Goal: Information Seeking & Learning: Learn about a topic

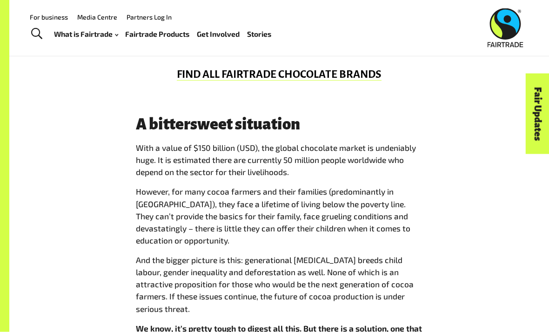
scroll to position [592, 0]
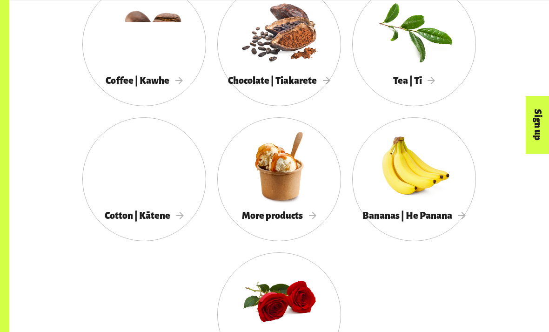
scroll to position [793, 0]
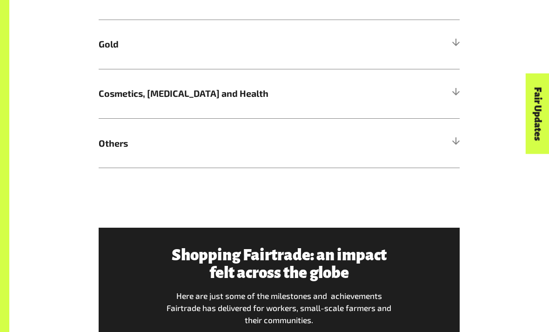
scroll to position [691, 0]
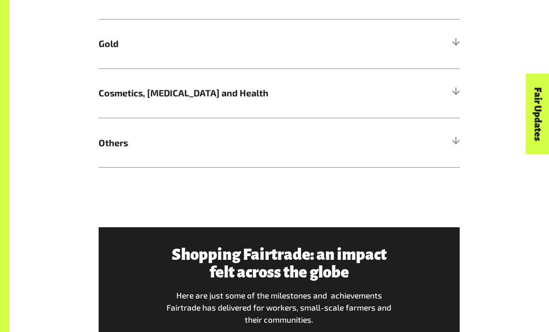
click at [451, 144] on h5 "Others" at bounding box center [279, 142] width 361 height 49
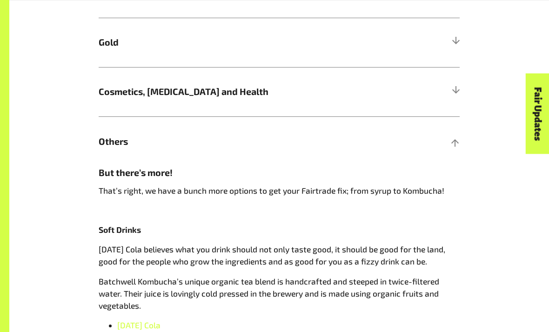
scroll to position [689, 0]
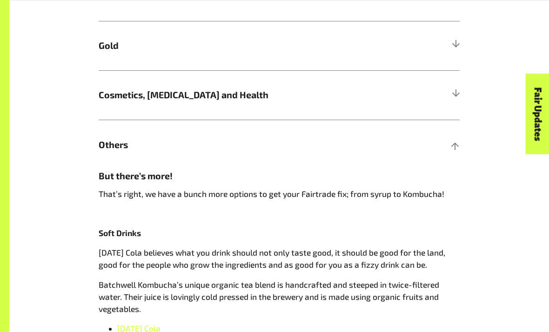
click at [401, 146] on h5 "Others" at bounding box center [279, 144] width 361 height 49
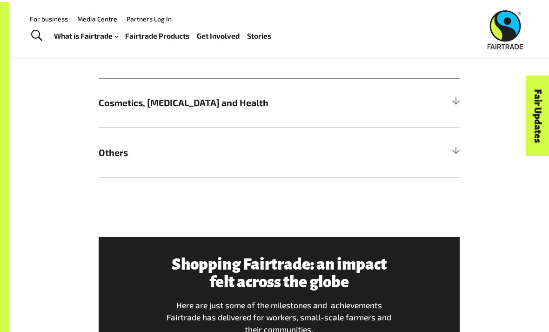
scroll to position [681, 0]
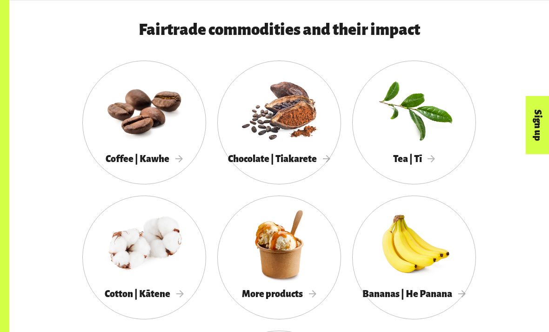
scroll to position [714, 0]
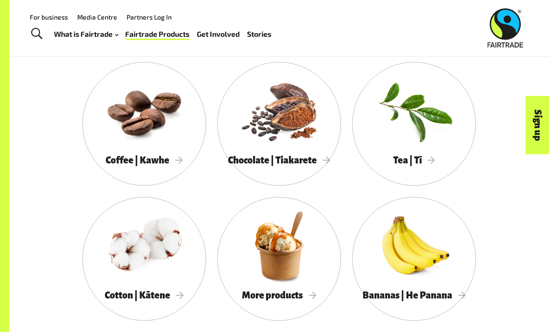
click at [305, 271] on div at bounding box center [279, 245] width 124 height 81
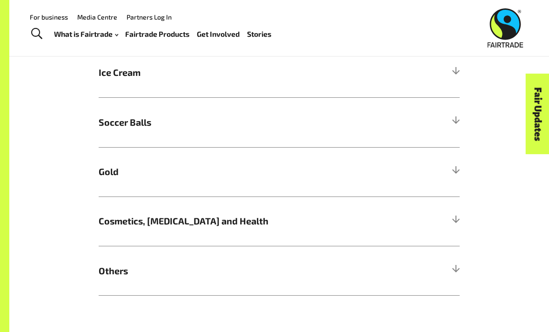
scroll to position [558, 0]
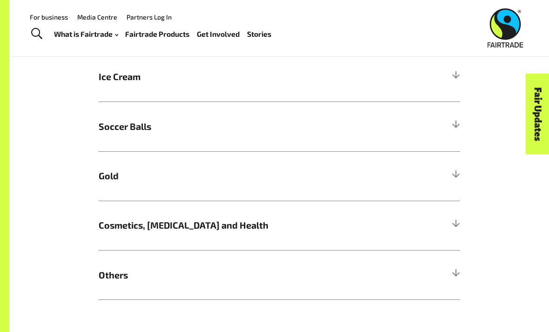
click at [460, 172] on div at bounding box center [456, 176] width 8 height 8
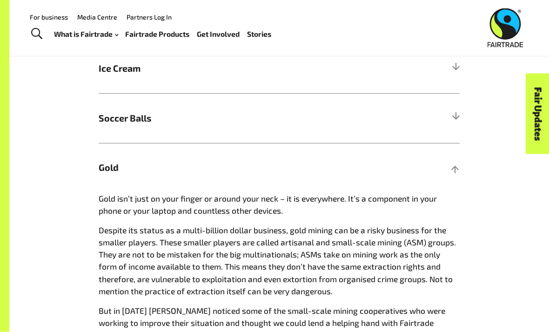
scroll to position [568, 0]
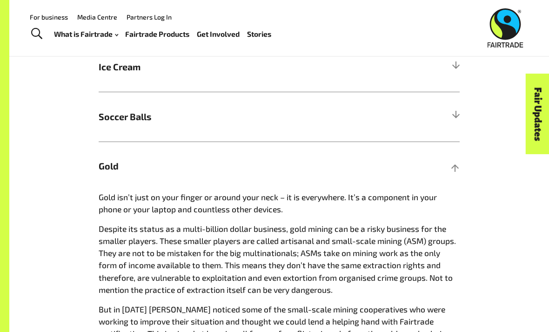
click at [446, 151] on h5 "Gold" at bounding box center [279, 166] width 361 height 49
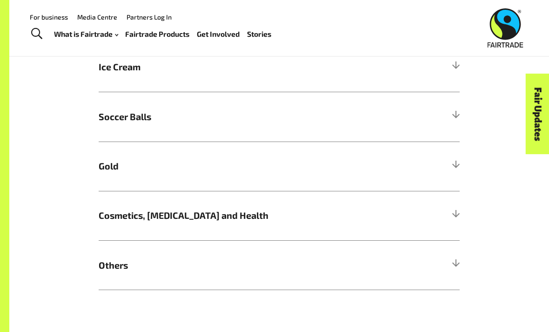
click at [459, 155] on div "Fair Updates" at bounding box center [486, 143] width 81 height 24
click at [464, 155] on div "Fair Updates" at bounding box center [486, 143] width 81 height 24
click at [454, 153] on div "Fair Updates" at bounding box center [486, 143] width 81 height 24
click at [460, 155] on div "Fair Updates" at bounding box center [486, 143] width 81 height 24
click at [454, 155] on div "Fair Updates" at bounding box center [486, 143] width 81 height 24
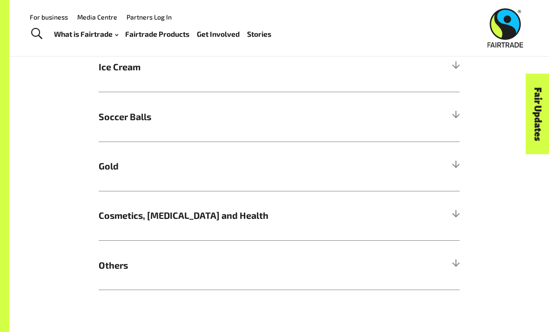
click at [445, 157] on h5 "Gold" at bounding box center [279, 166] width 361 height 49
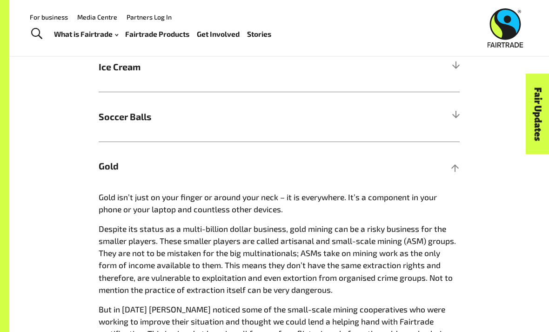
click at [441, 156] on h5 "Gold" at bounding box center [279, 166] width 361 height 49
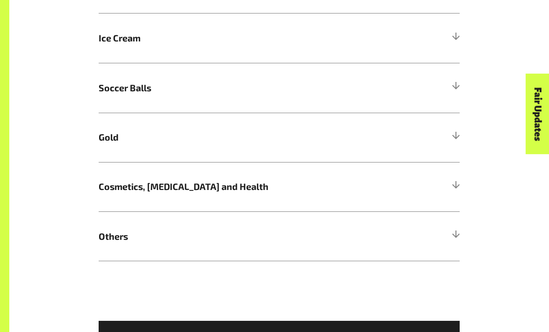
scroll to position [607, 0]
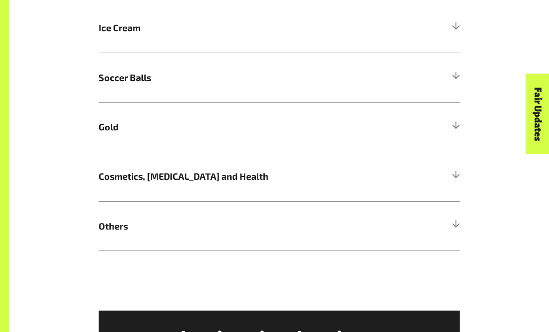
click at [465, 218] on div "More Fairtrade products Bet you didn’t know Fairtrade gold can be found in your…" at bounding box center [279, 84] width 373 height 335
click at [455, 222] on div at bounding box center [456, 226] width 8 height 8
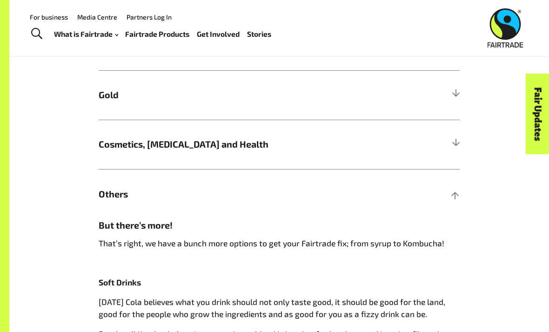
scroll to position [638, 0]
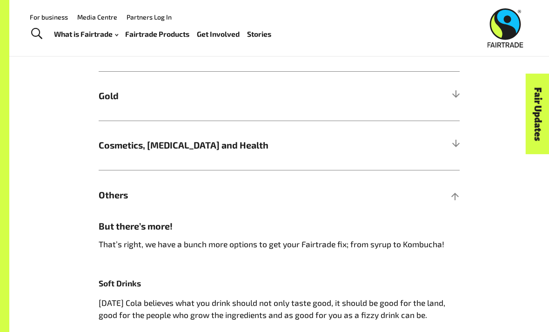
click at [458, 138] on div "Fair Updates" at bounding box center [486, 143] width 81 height 24
click at [446, 133] on h5 "Cosmetics, Skin Care and Health" at bounding box center [279, 145] width 361 height 49
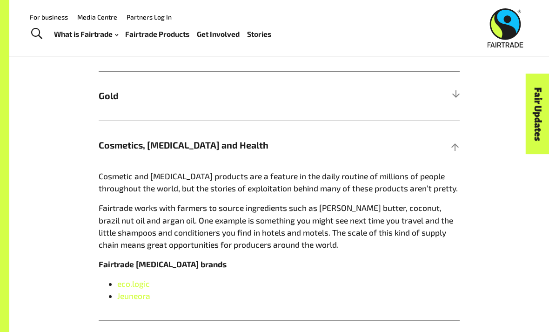
click at [457, 96] on div at bounding box center [456, 96] width 8 height 8
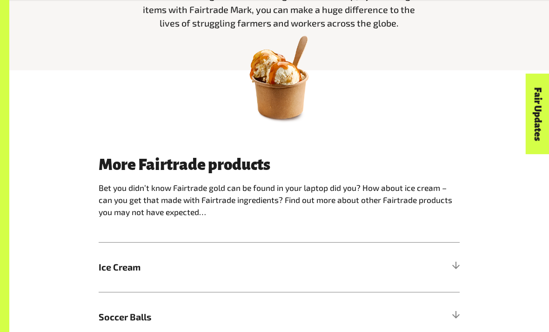
scroll to position [372, 0]
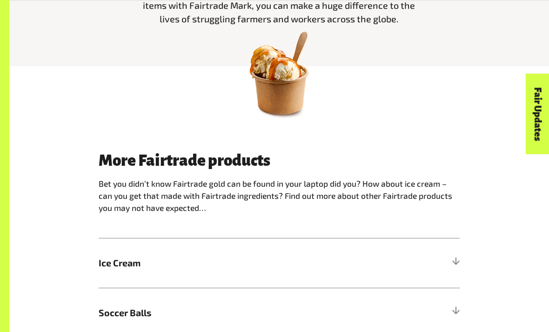
click at [452, 308] on div at bounding box center [456, 312] width 8 height 8
click at [455, 259] on div at bounding box center [456, 263] width 8 height 8
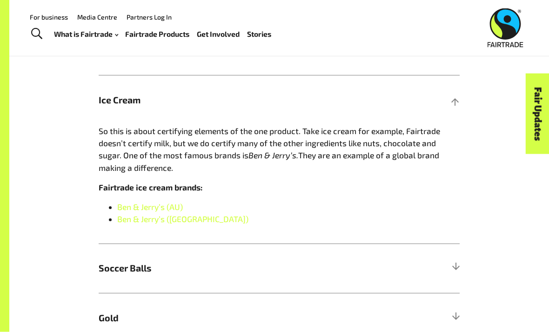
scroll to position [535, 0]
click at [460, 92] on h5 "Ice Cream" at bounding box center [279, 99] width 361 height 49
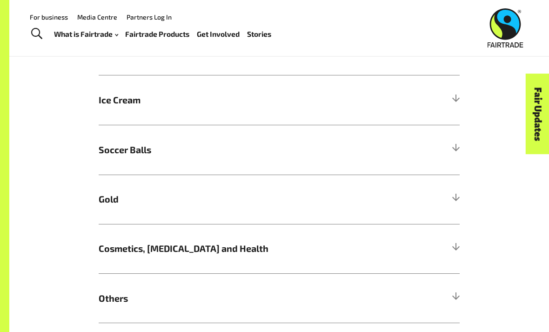
click at [458, 145] on div at bounding box center [456, 149] width 8 height 8
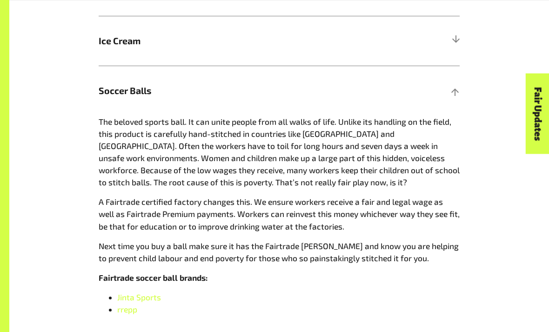
scroll to position [595, 0]
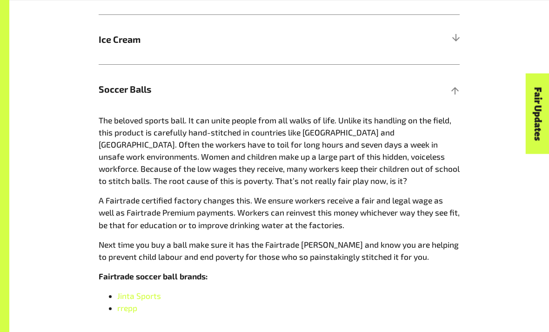
click at [456, 87] on div at bounding box center [456, 89] width 8 height 8
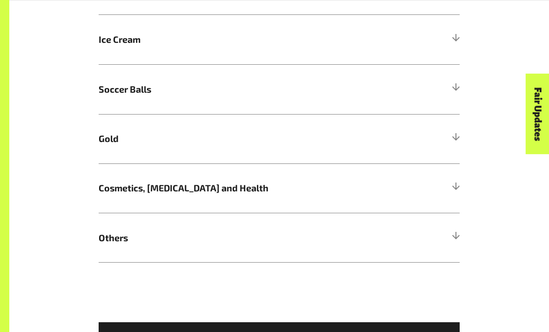
click at [460, 128] on h5 "Gold" at bounding box center [279, 138] width 361 height 49
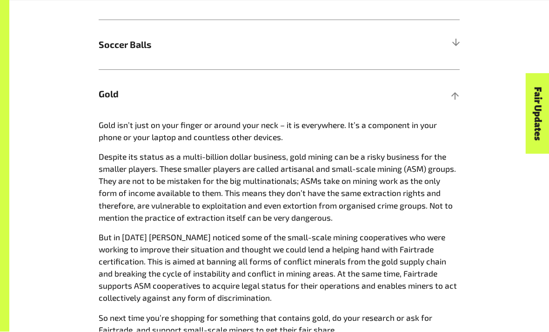
click at [459, 81] on h5 "Gold" at bounding box center [279, 94] width 361 height 49
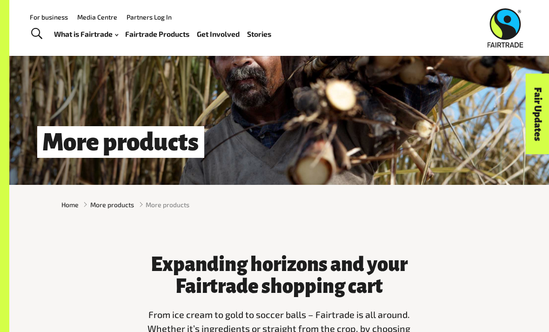
scroll to position [0, 0]
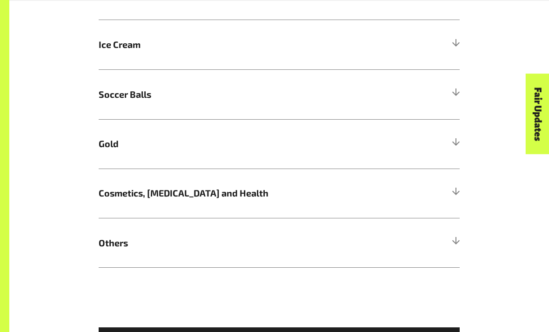
scroll to position [579, 0]
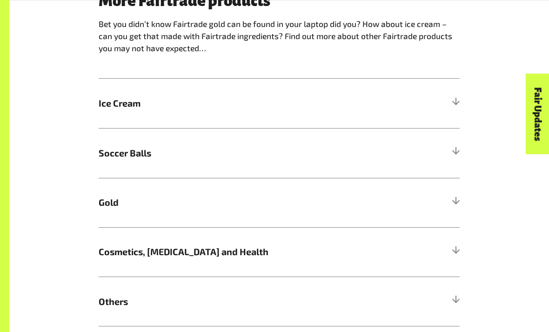
click at [453, 289] on h5 "Others" at bounding box center [279, 301] width 361 height 49
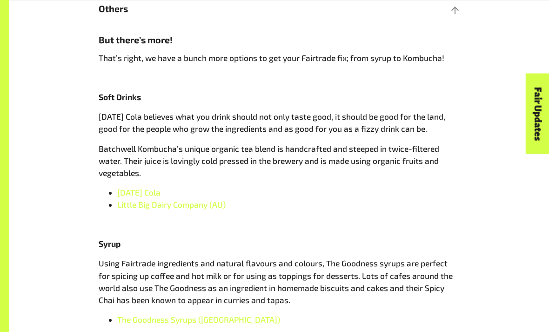
scroll to position [826, 0]
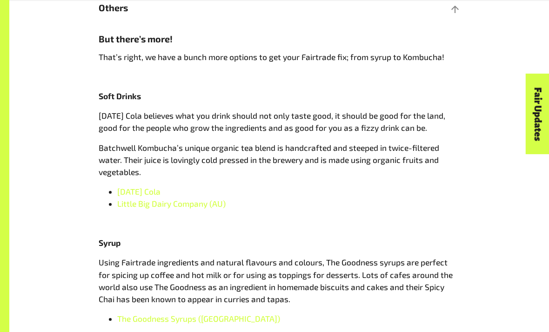
click at [141, 187] on span "[DATE] Cola" at bounding box center [138, 191] width 43 height 9
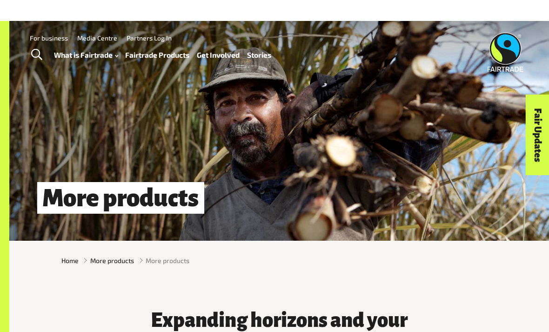
scroll to position [128, 0]
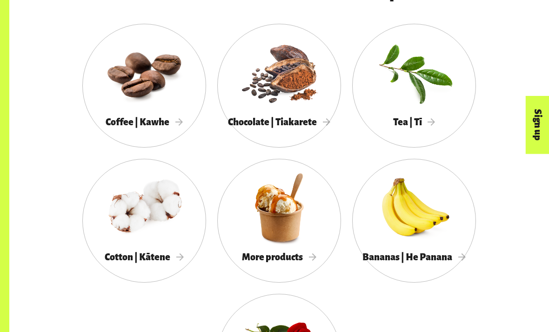
scroll to position [752, 0]
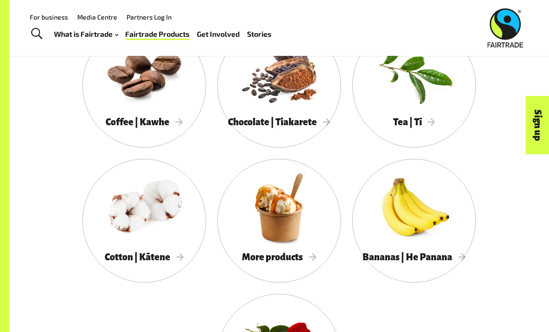
click at [171, 108] on div at bounding box center [144, 72] width 124 height 81
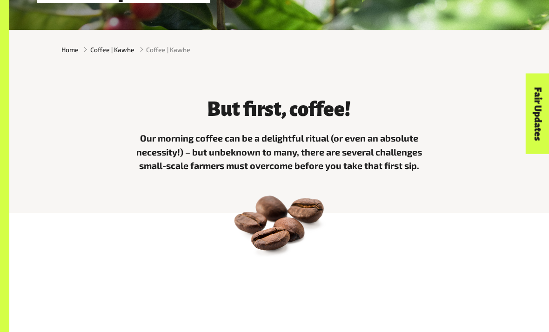
scroll to position [189, 0]
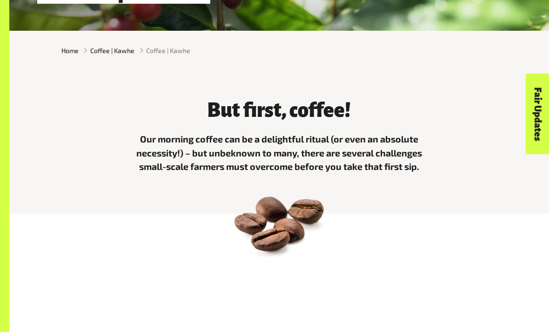
click at [34, 239] on div at bounding box center [279, 242] width 540 height 56
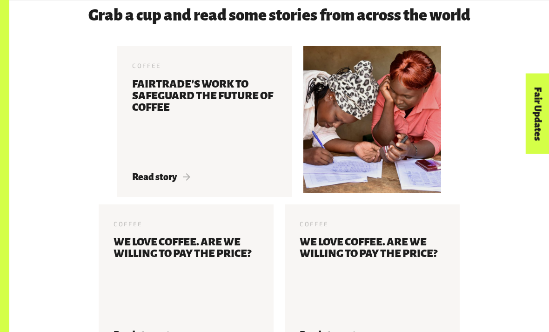
scroll to position [1666, 0]
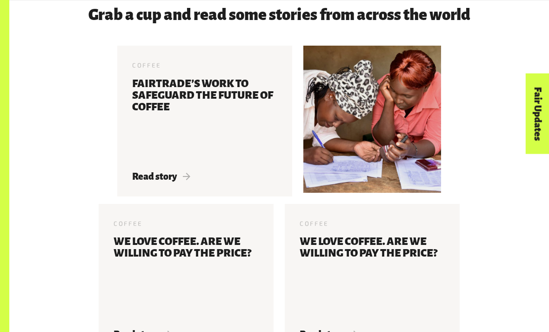
click at [27, 203] on div "Grab a cup and read some stories from across the world Coffee 15 May 2019 Fairt…" at bounding box center [279, 184] width 540 height 415
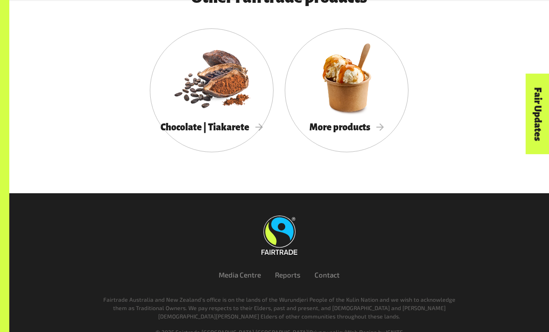
scroll to position [2099, 0]
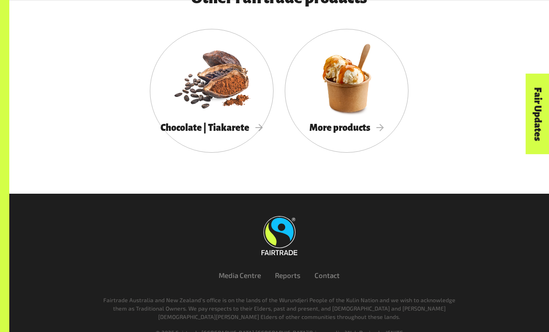
click at [140, 164] on div "Chocolate | Tiakarete More products" at bounding box center [279, 96] width 447 height 135
click at [138, 188] on div "Other Fairtrade products Chocolate | Tiakarete More products" at bounding box center [279, 76] width 540 height 234
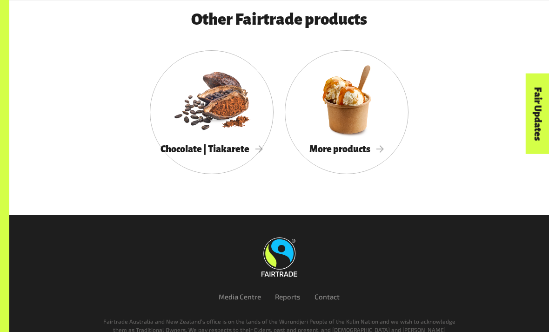
scroll to position [2099, 0]
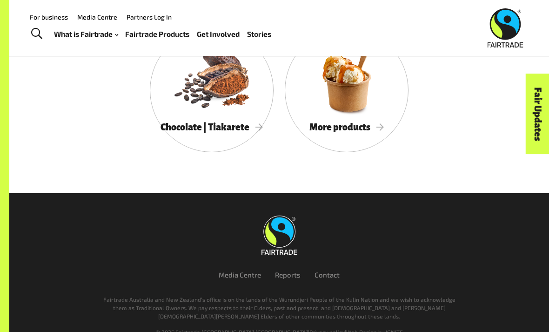
click at [272, 247] on img at bounding box center [280, 235] width 36 height 39
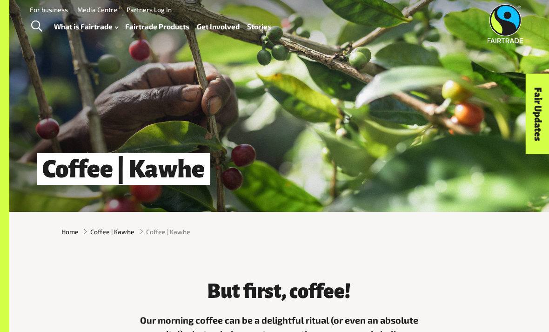
scroll to position [0, 0]
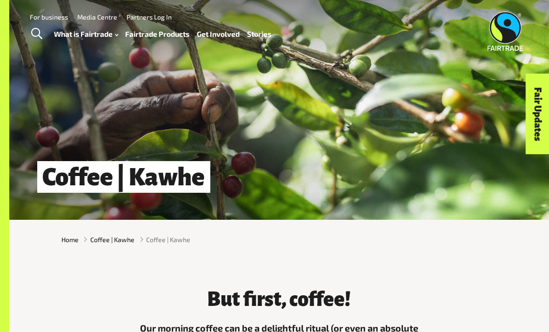
click at [147, 38] on link "Fairtrade Products" at bounding box center [157, 33] width 64 height 13
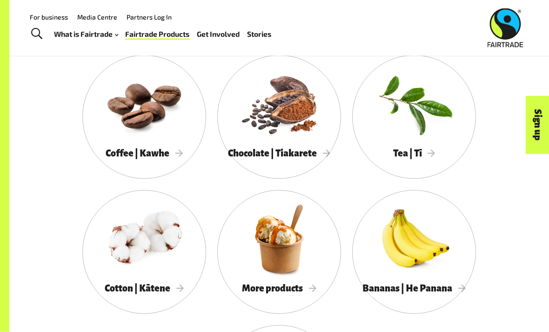
scroll to position [721, 0]
click at [422, 141] on div at bounding box center [414, 103] width 124 height 81
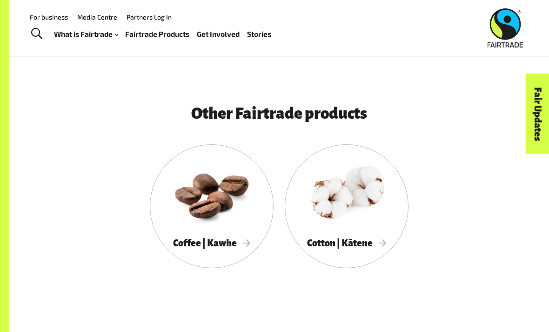
scroll to position [1595, 0]
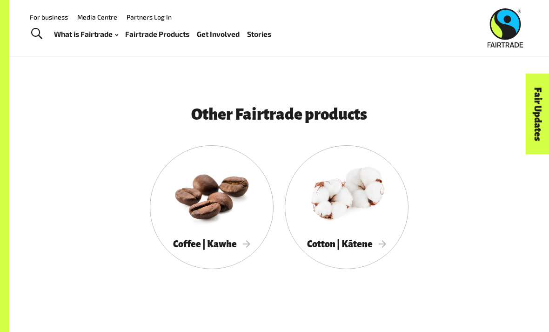
click at [371, 229] on div at bounding box center [347, 194] width 124 height 81
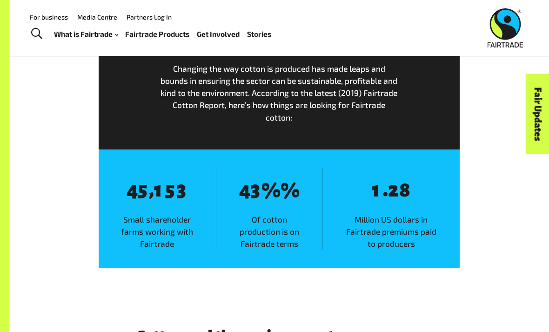
scroll to position [1316, 0]
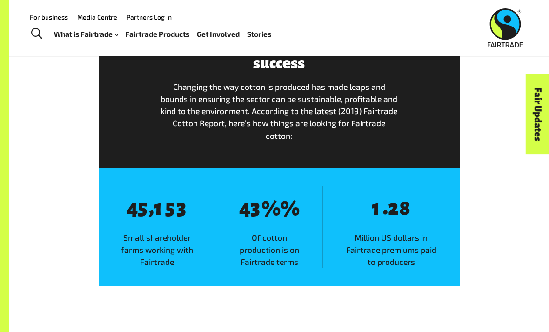
click at [310, 220] on div "8 4 8 3 % % Of cotton production is on Fairtrade terms" at bounding box center [269, 227] width 107 height 82
click at [279, 220] on span "%" at bounding box center [271, 208] width 19 height 21
click at [268, 246] on span "Of cotton production is on Fairtrade terms" at bounding box center [270, 249] width 106 height 36
click at [267, 268] on span "Of cotton production is on Fairtrade terms" at bounding box center [270, 249] width 106 height 36
click at [263, 250] on span "Of cotton production is on Fairtrade terms" at bounding box center [270, 249] width 106 height 36
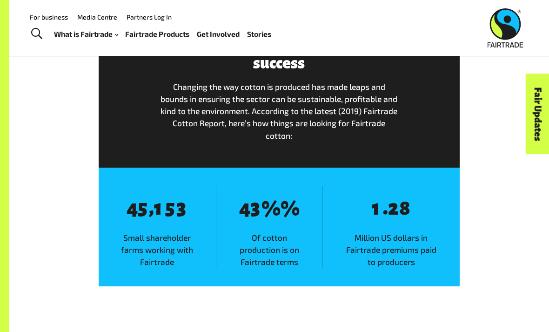
click at [265, 220] on span "%" at bounding box center [271, 208] width 19 height 21
click at [251, 203] on div "8 4 8 3 % % Of cotton production is on Fairtrade terms" at bounding box center [269, 227] width 107 height 82
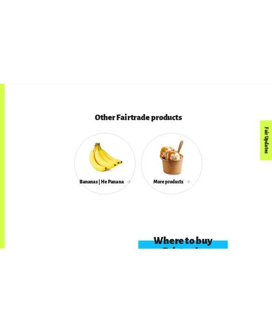
scroll to position [2037, 0]
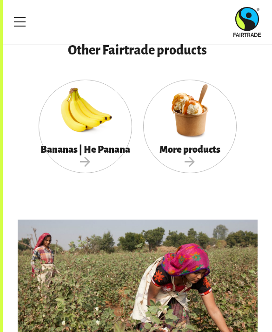
click at [89, 153] on span "Bananas | He Panana" at bounding box center [86, 156] width 94 height 25
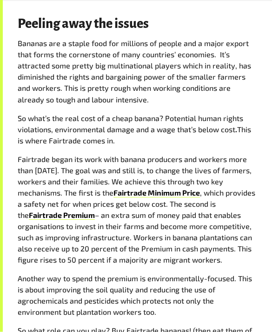
scroll to position [616, 0]
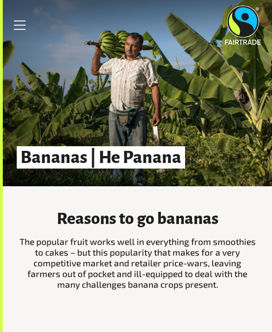
click at [19, 20] on link "Menu" at bounding box center [19, 25] width 23 height 23
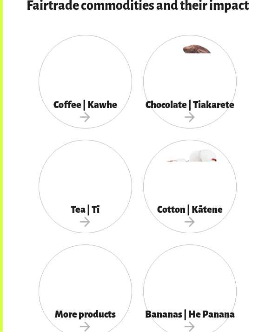
scroll to position [781, 0]
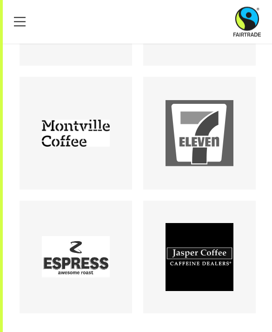
scroll to position [432, 0]
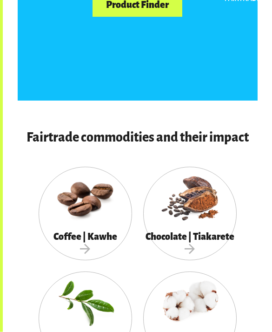
scroll to position [749, 0]
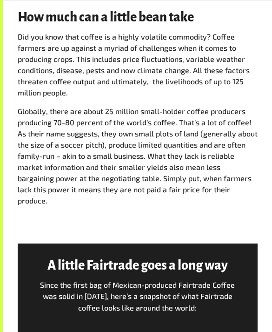
scroll to position [1232, 0]
click at [241, 35] on p "Did you know that coffee is a highly volatile commodity? Coffee farmers are up …" at bounding box center [138, 65] width 240 height 67
click at [263, 29] on div "How much can a little bean take Did you know that coffee is a highly volatile c…" at bounding box center [137, 112] width 251 height 203
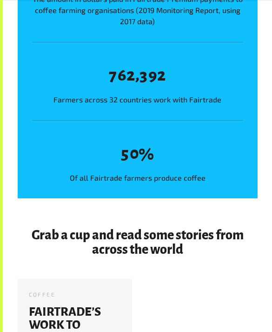
scroll to position [1626, 0]
click at [125, 43] on div "8 7 8 6 8 2 , 8 3 8 9 8 2 Farmers across 32 countries work with Fairtrade" at bounding box center [138, 81] width 210 height 78
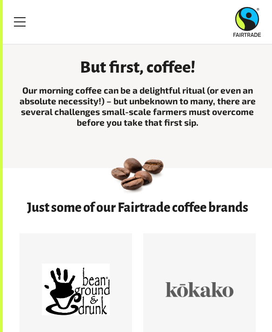
scroll to position [150, 0]
